Goal: Transaction & Acquisition: Purchase product/service

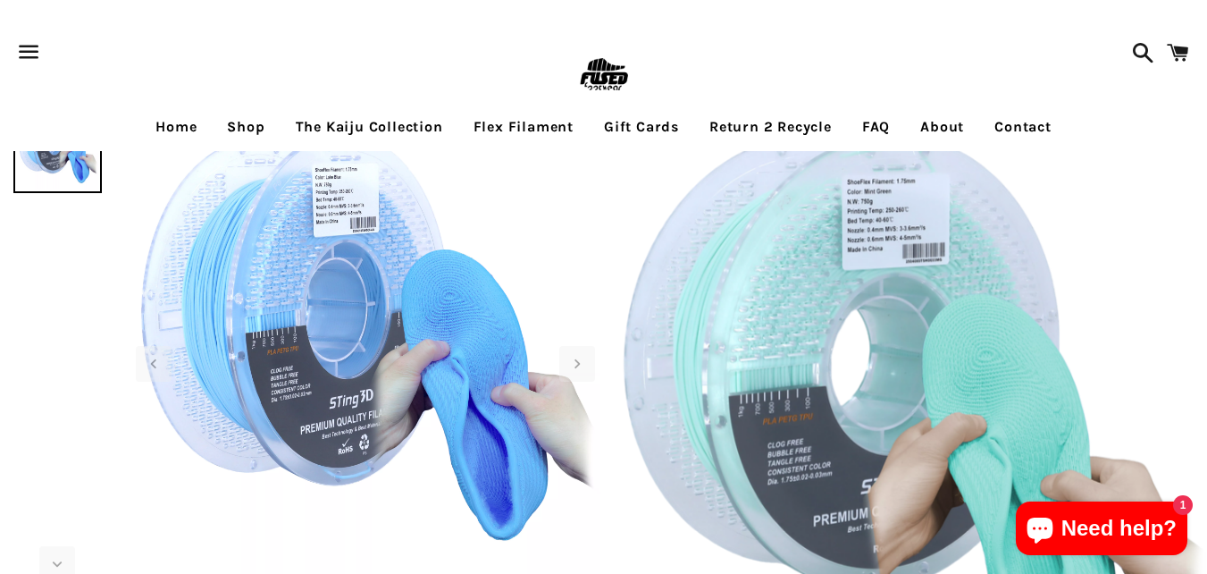
click at [616, 111] on link "Gift Cards" at bounding box center [642, 127] width 102 height 45
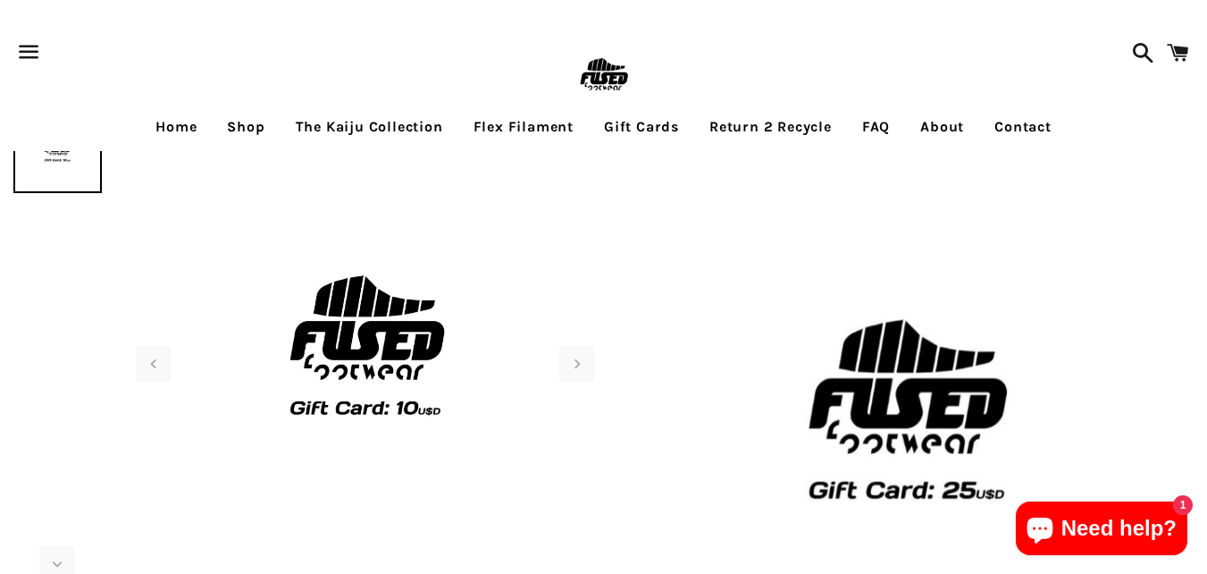
click at [615, 118] on link "Gift Cards" at bounding box center [642, 127] width 102 height 45
